Goal: Task Accomplishment & Management: Use online tool/utility

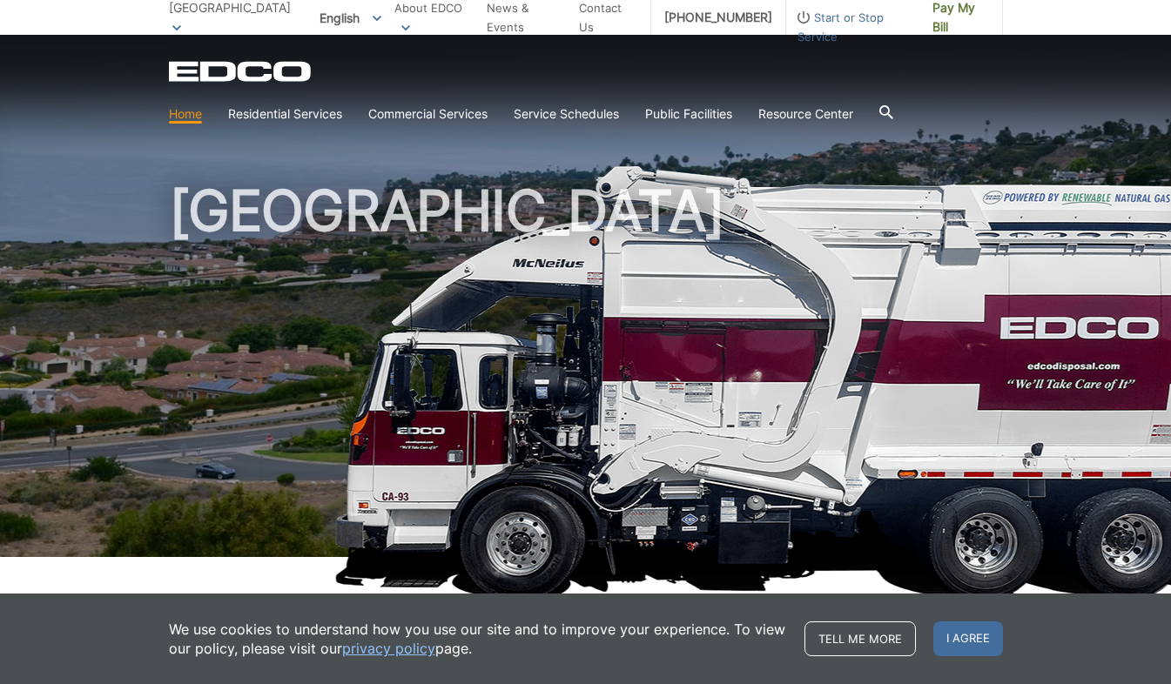
click at [198, 113] on link "Home" at bounding box center [185, 113] width 33 height 19
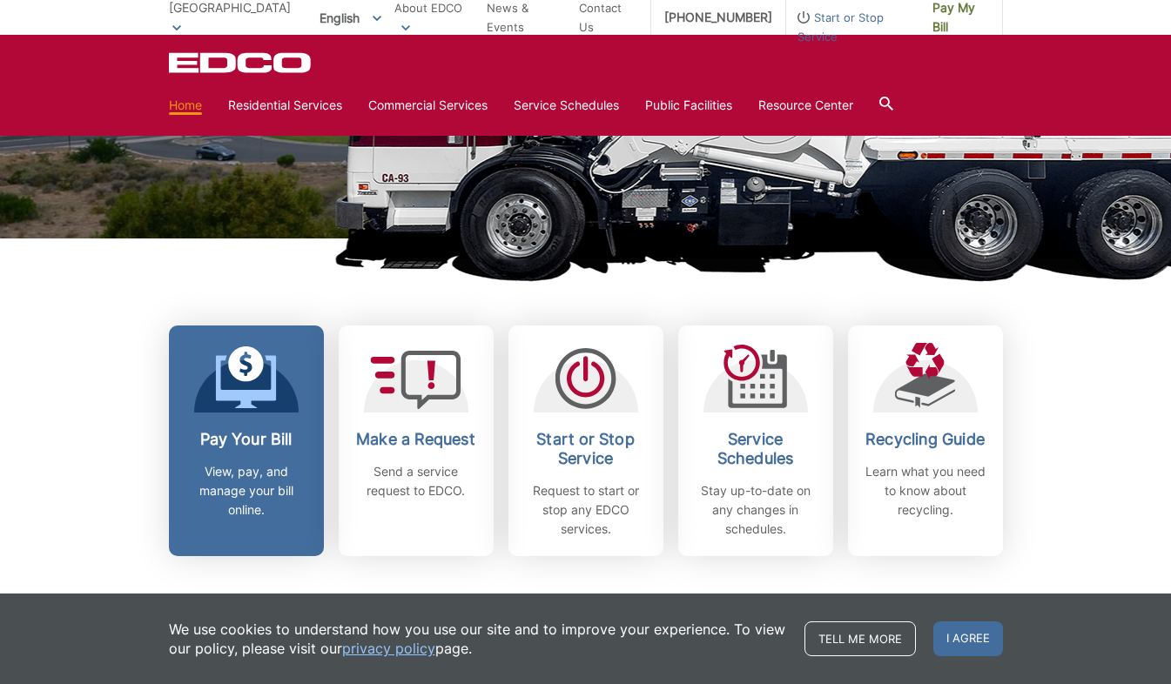
click at [271, 387] on icon at bounding box center [245, 377] width 61 height 63
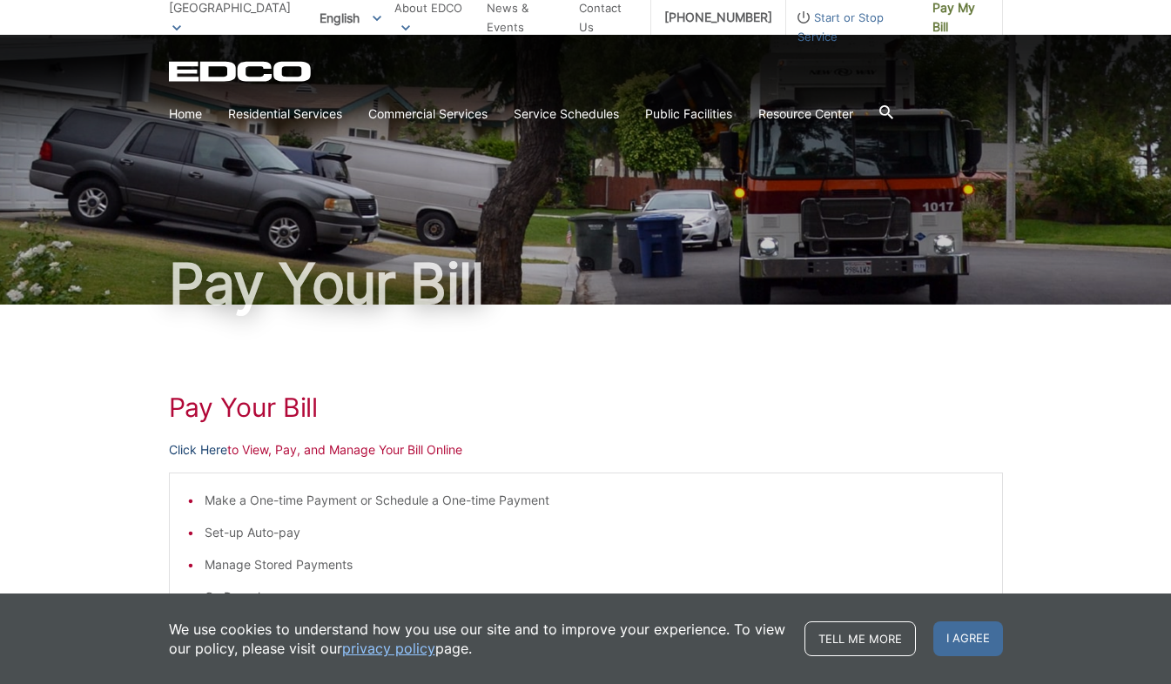
click at [214, 451] on link "Click Here" at bounding box center [198, 449] width 58 height 19
